Goal: Navigation & Orientation: Find specific page/section

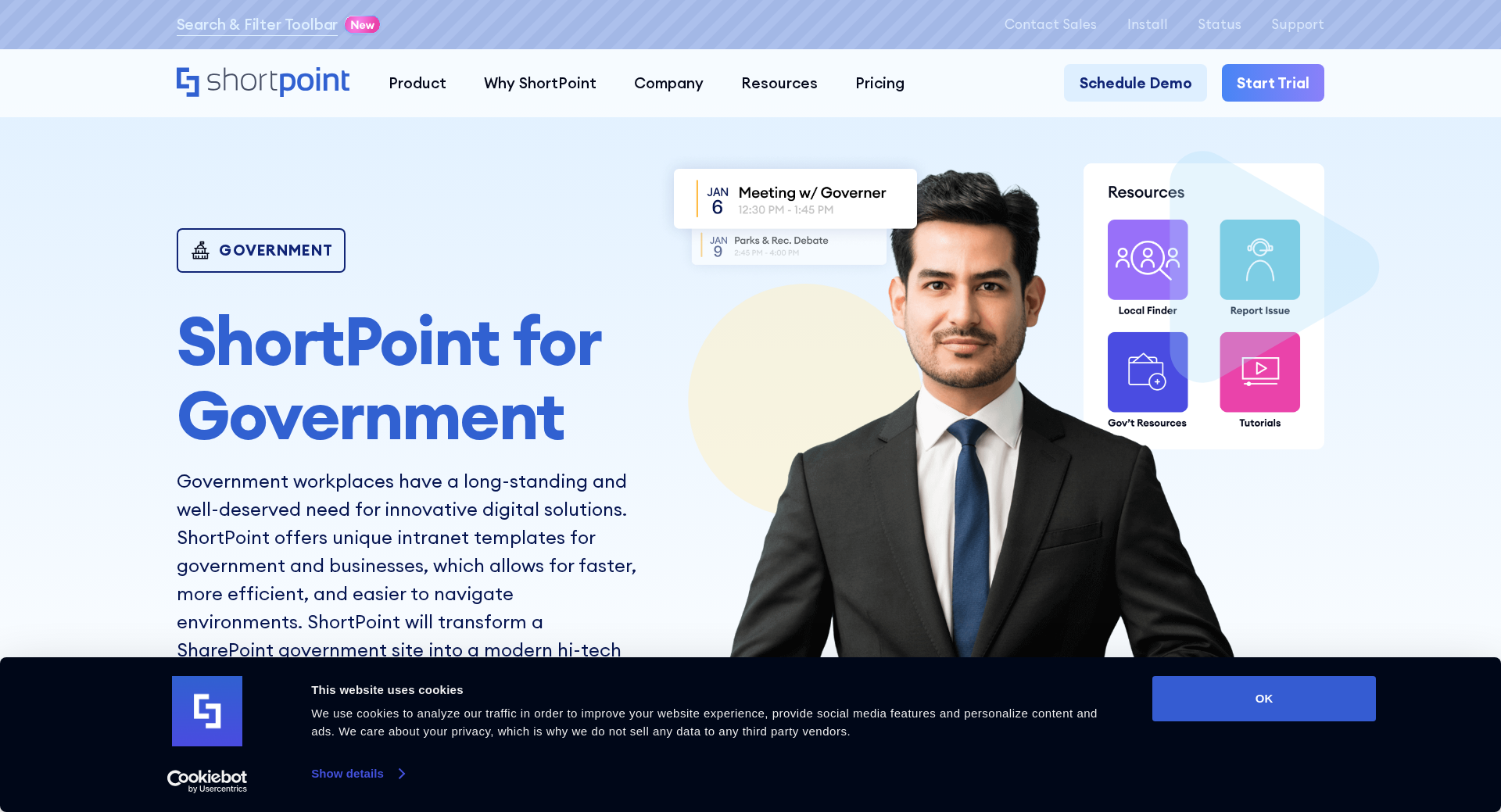
click at [389, 777] on link "Show details" at bounding box center [357, 774] width 92 height 24
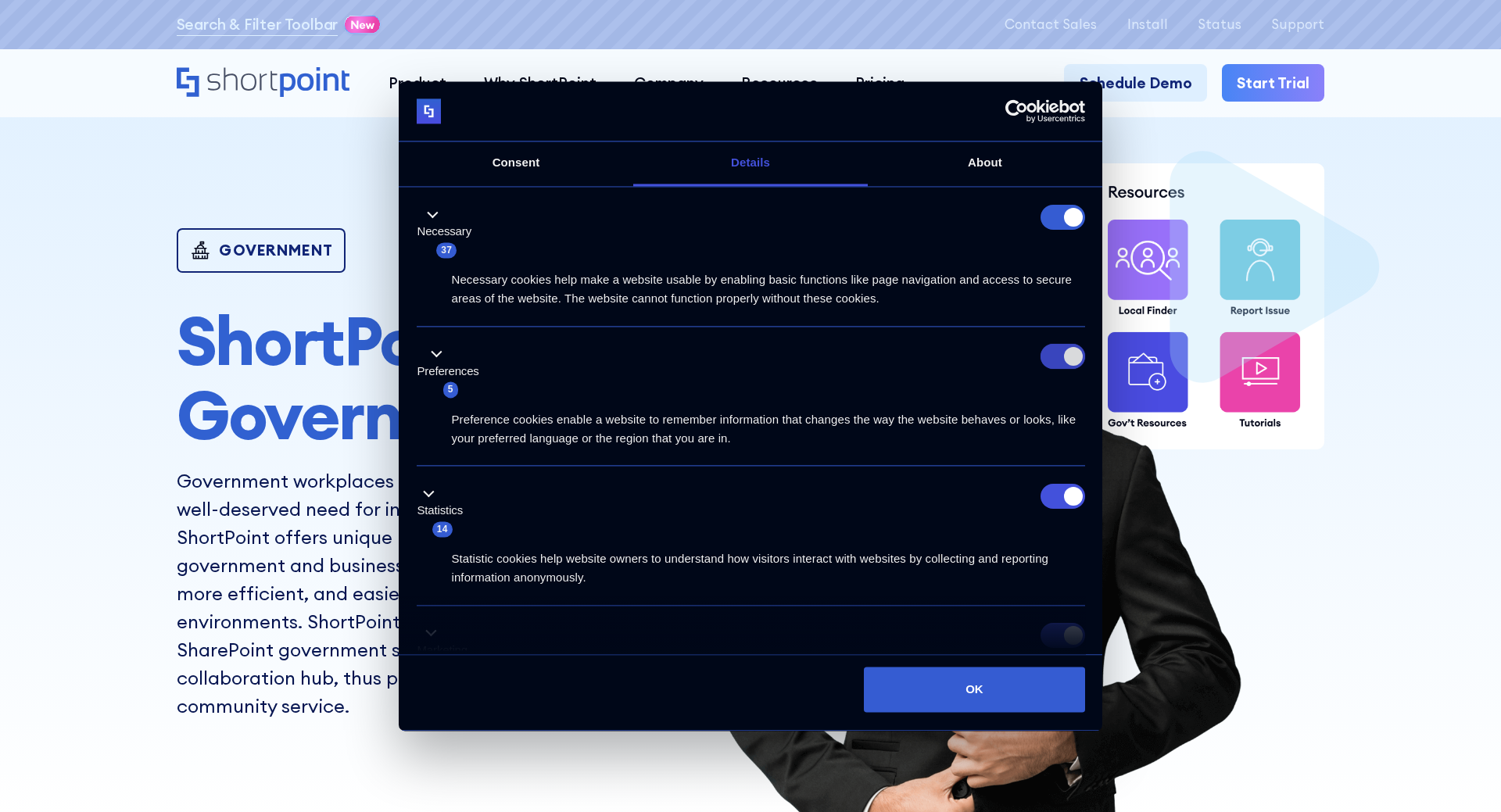
click at [1059, 350] on input "Preferences" at bounding box center [1063, 357] width 44 height 25
checkbox input "false"
click at [1055, 496] on input "Statistics" at bounding box center [1063, 496] width 44 height 25
checkbox input "false"
click at [433, 217] on button "Necessary 37" at bounding box center [449, 232] width 65 height 54
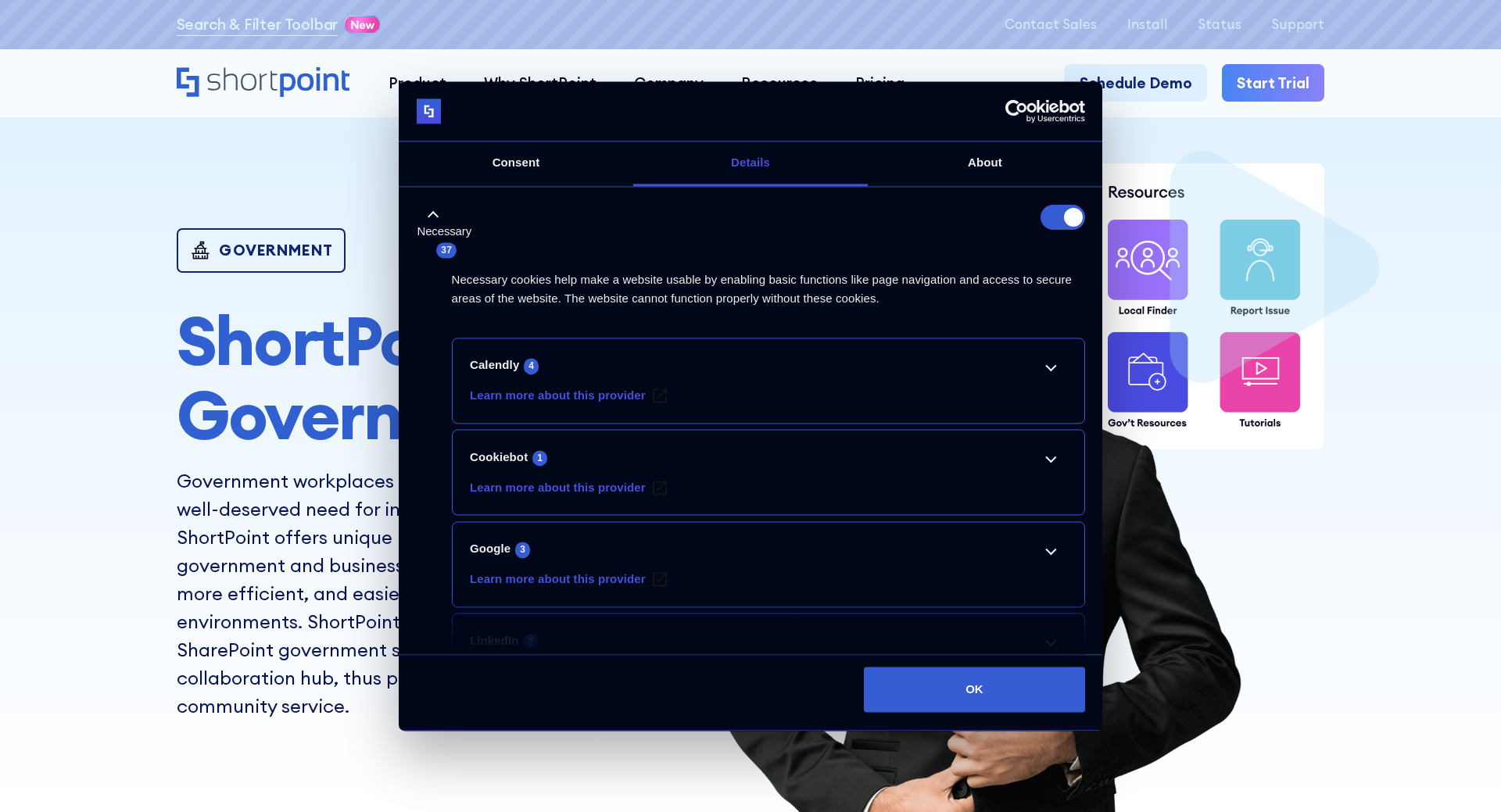
click at [1052, 220] on form at bounding box center [1063, 218] width 44 height 25
click at [997, 698] on button "OK" at bounding box center [974, 690] width 220 height 45
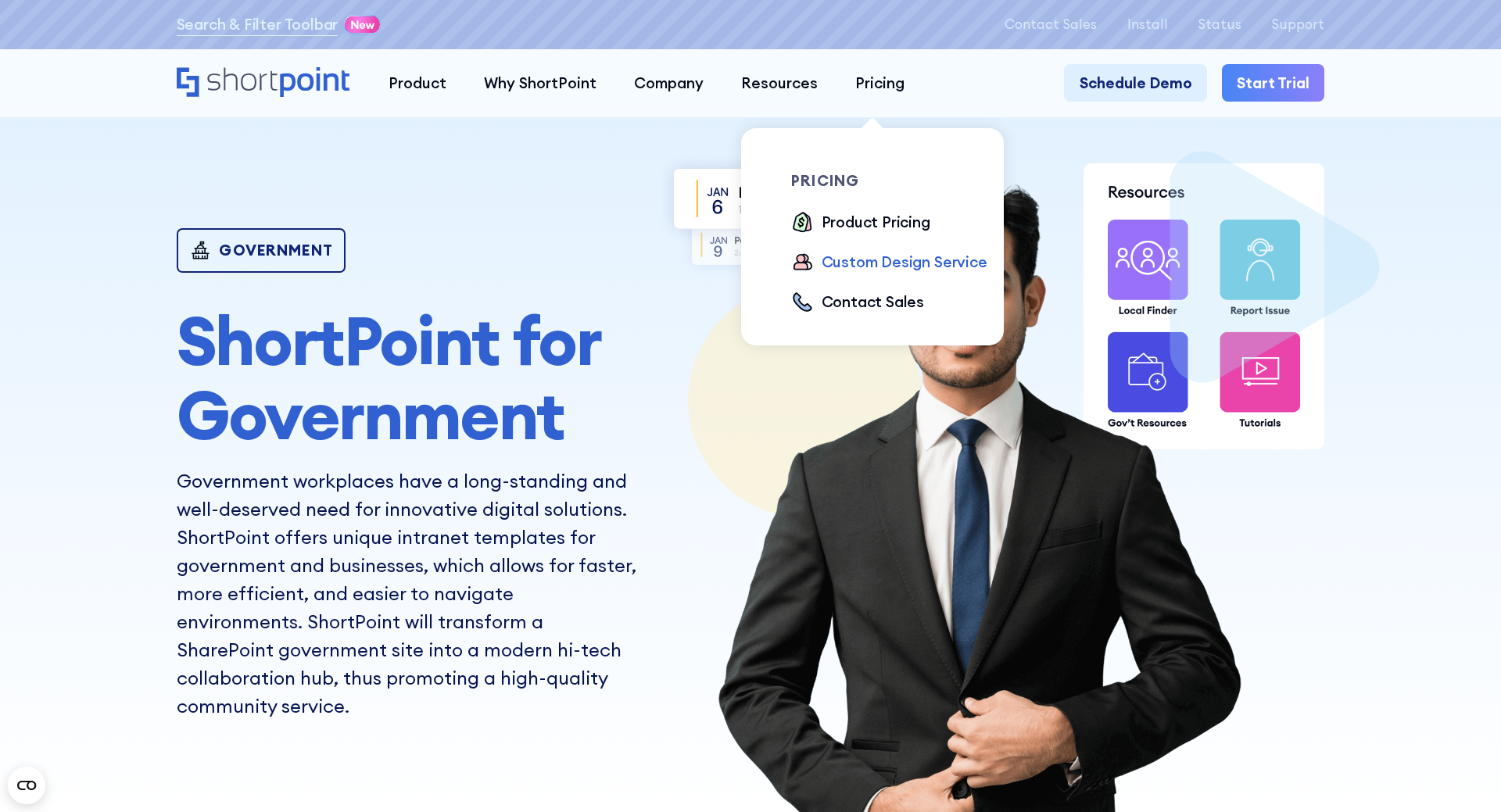
click at [855, 259] on div "Custom Design Service" at bounding box center [904, 262] width 166 height 23
